Goal: Task Accomplishment & Management: Use online tool/utility

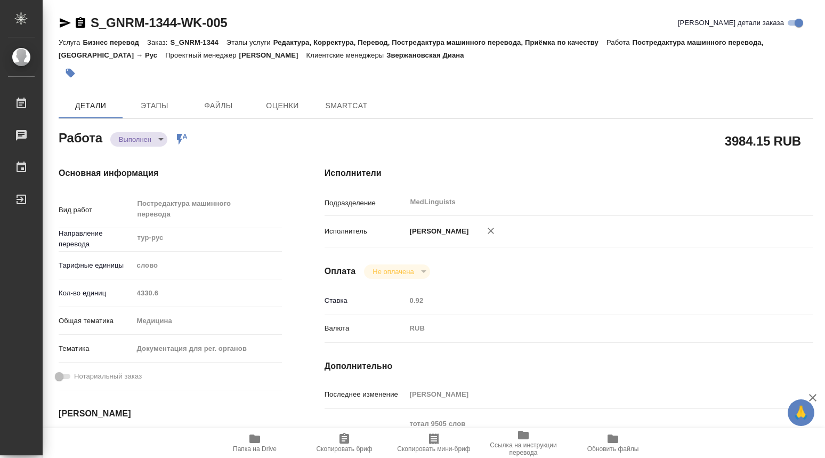
type textarea "x"
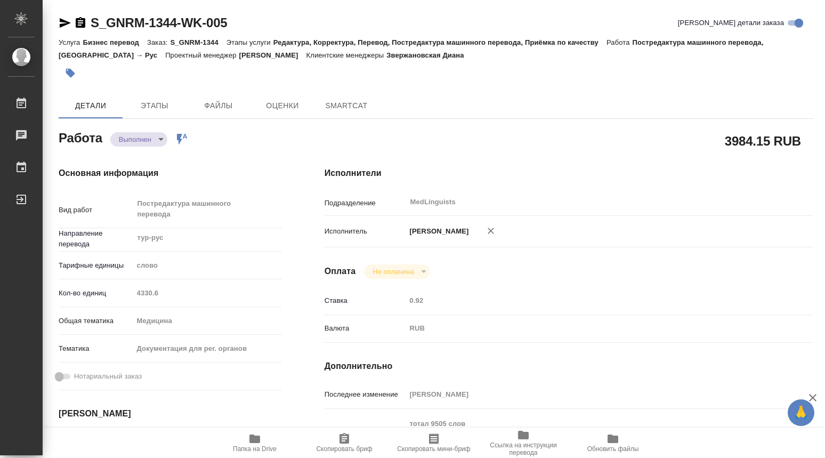
type textarea "x"
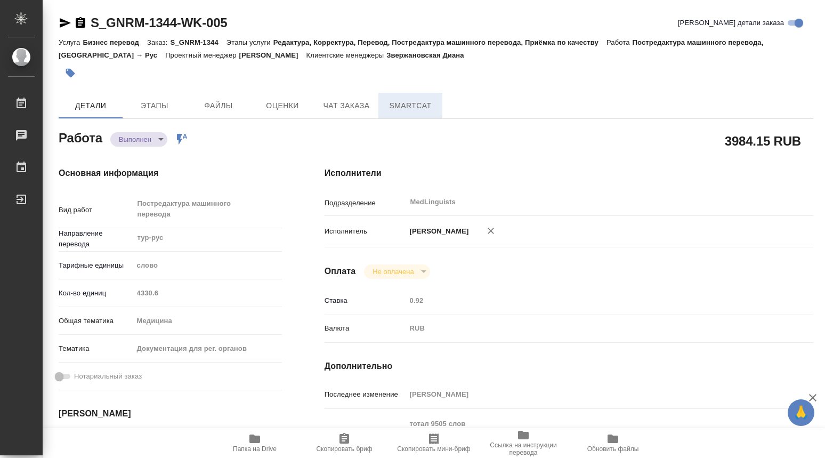
click at [413, 102] on span "SmartCat" at bounding box center [410, 105] width 51 height 13
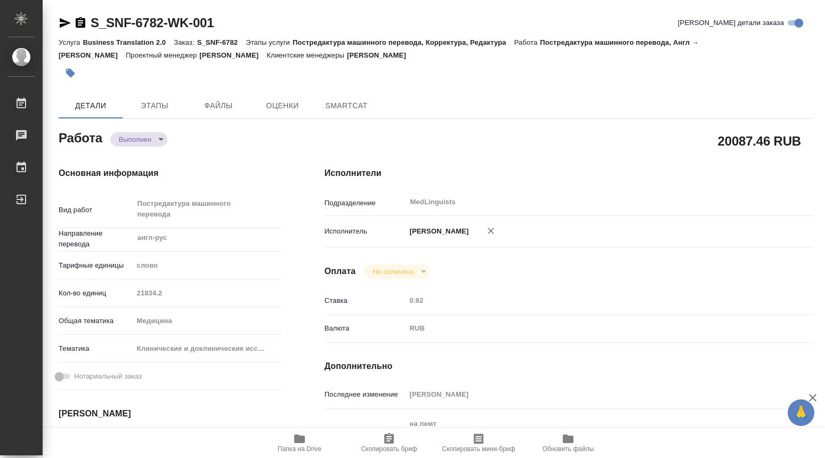
type textarea "x"
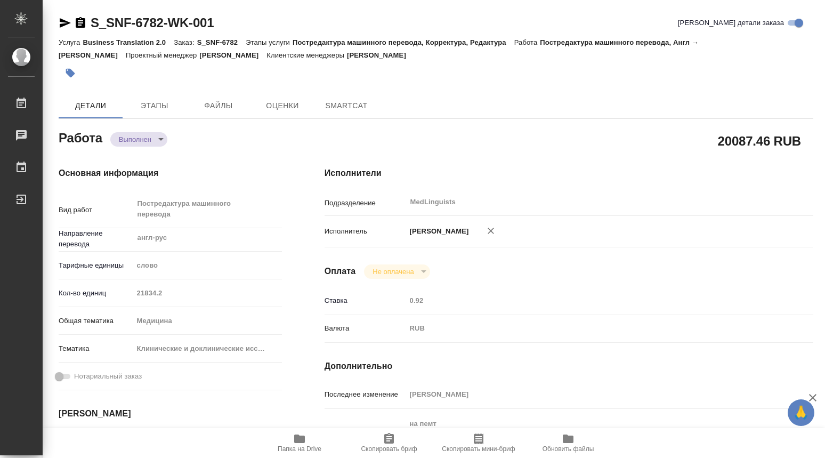
type textarea "x"
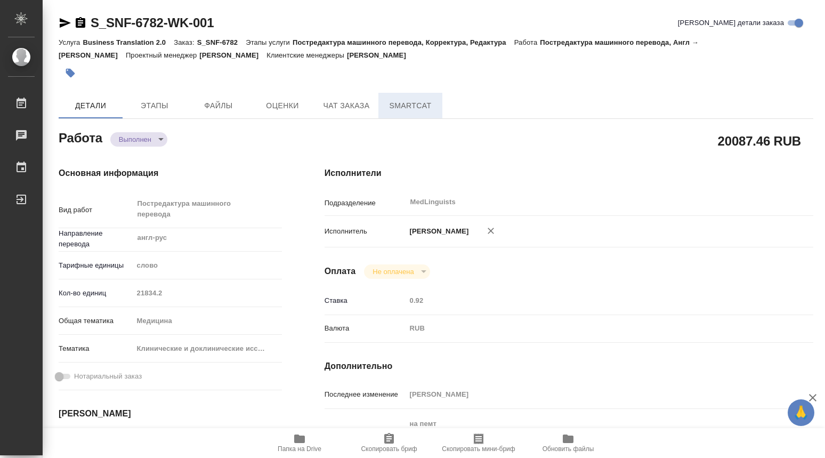
type textarea "x"
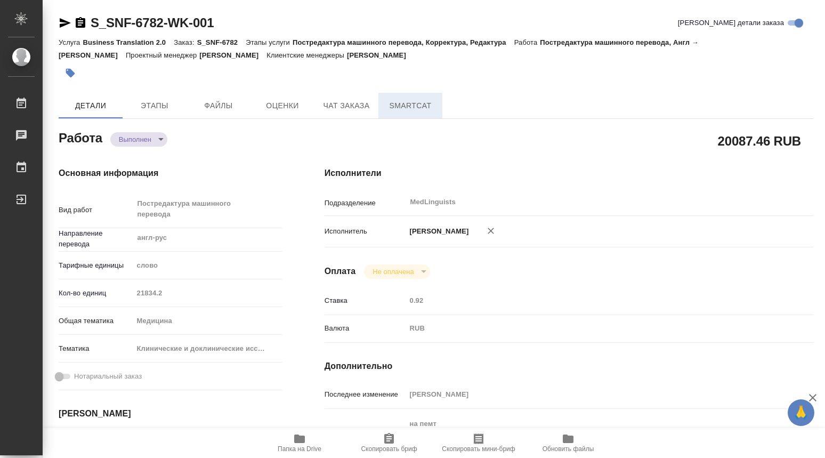
click at [411, 102] on span "SmartCat" at bounding box center [410, 105] width 51 height 13
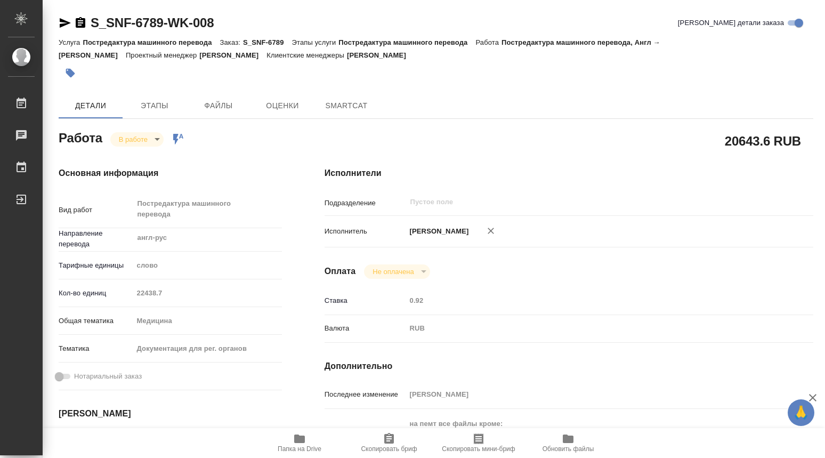
type textarea "x"
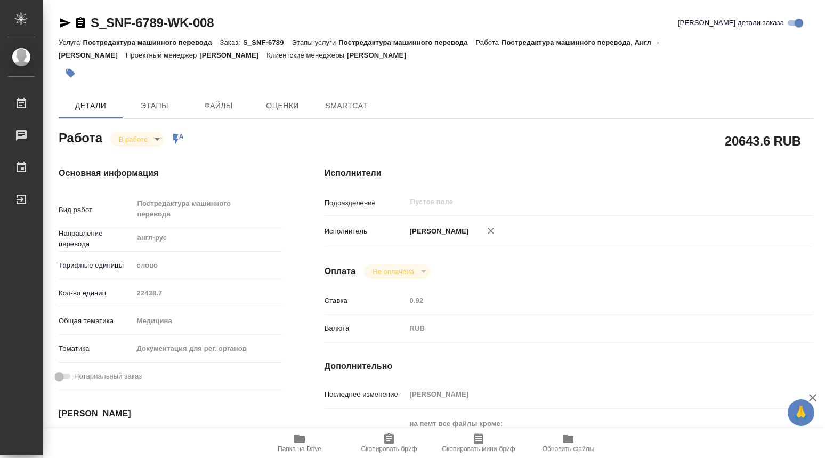
type textarea "x"
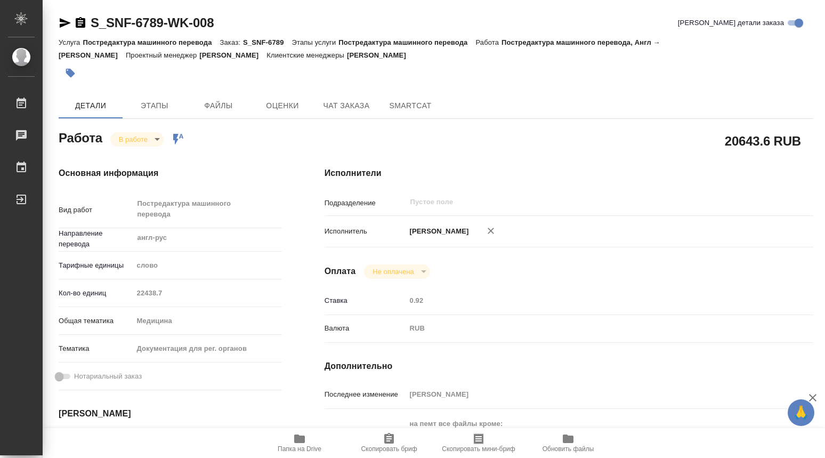
type textarea "x"
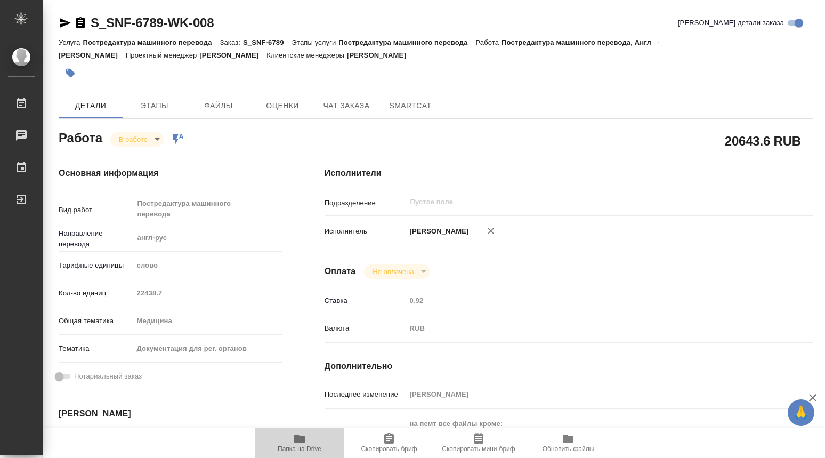
click at [289, 436] on span "Папка на Drive" at bounding box center [299, 442] width 77 height 20
type textarea "x"
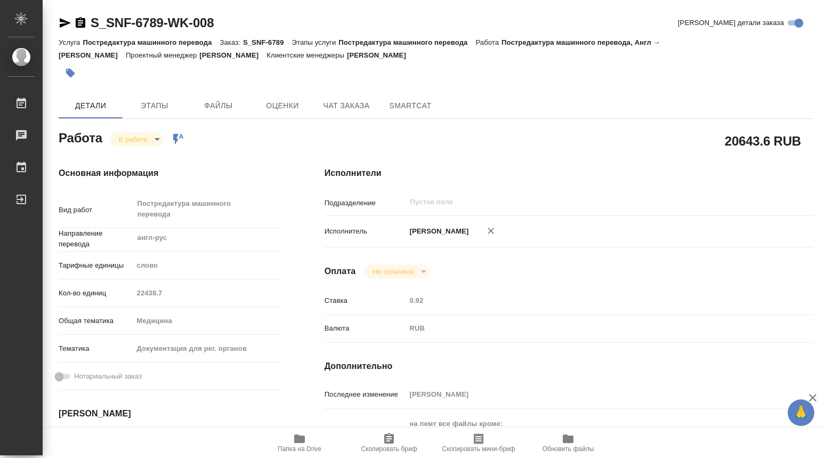
type textarea "x"
click at [295, 440] on icon "button" at bounding box center [299, 438] width 11 height 9
drag, startPoint x: 242, startPoint y: 19, endPoint x: 74, endPoint y: 9, distance: 168.1
copy link "S_SNF-6789-WK-008"
